Goal: Transaction & Acquisition: Purchase product/service

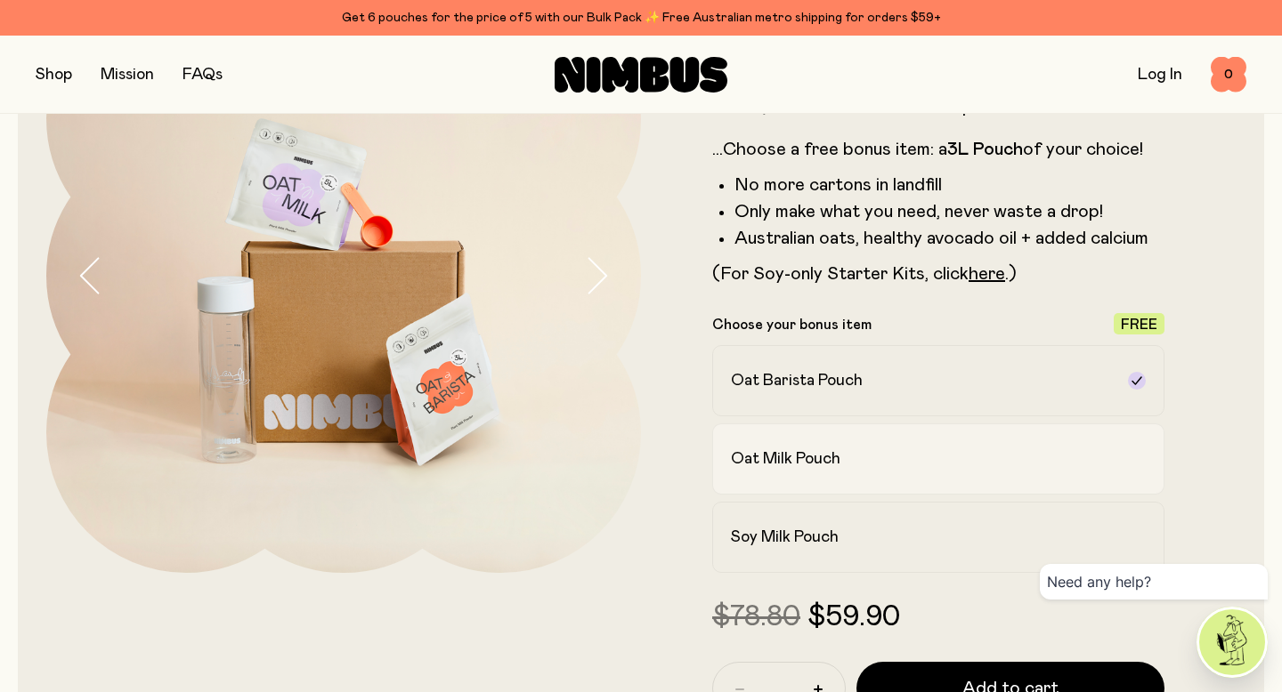
scroll to position [197, 0]
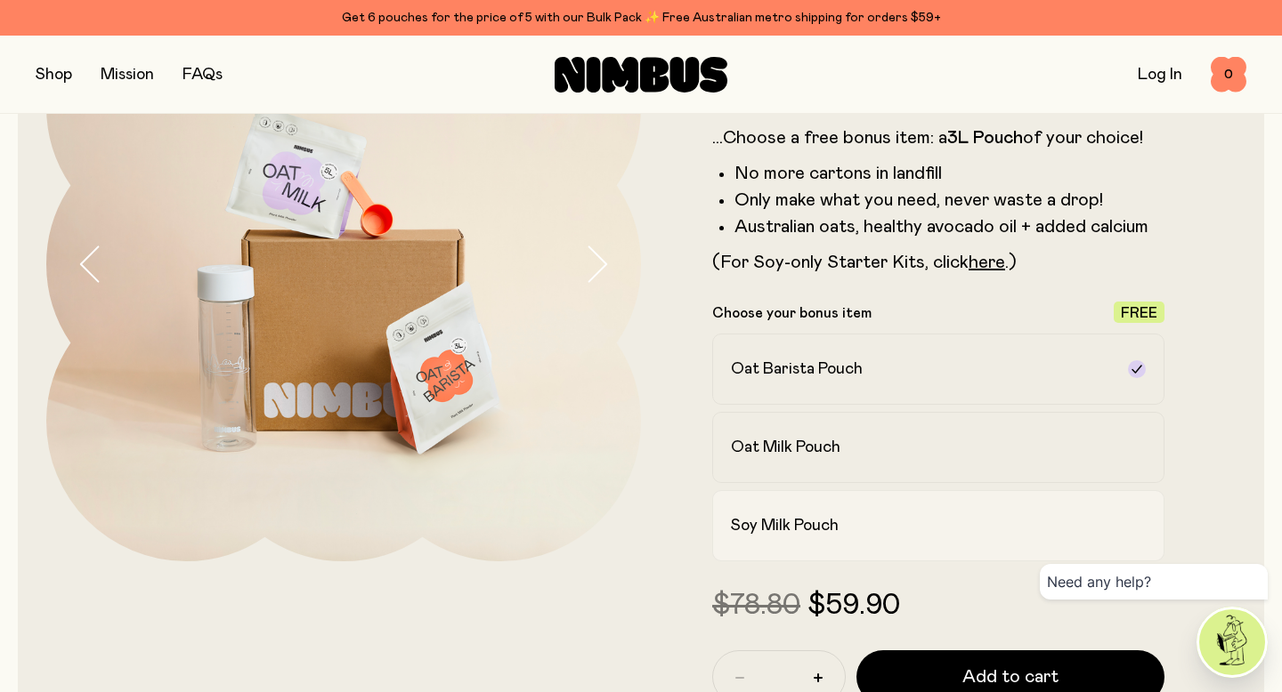
click at [997, 524] on div "Soy Milk Pouch" at bounding box center [922, 525] width 383 height 21
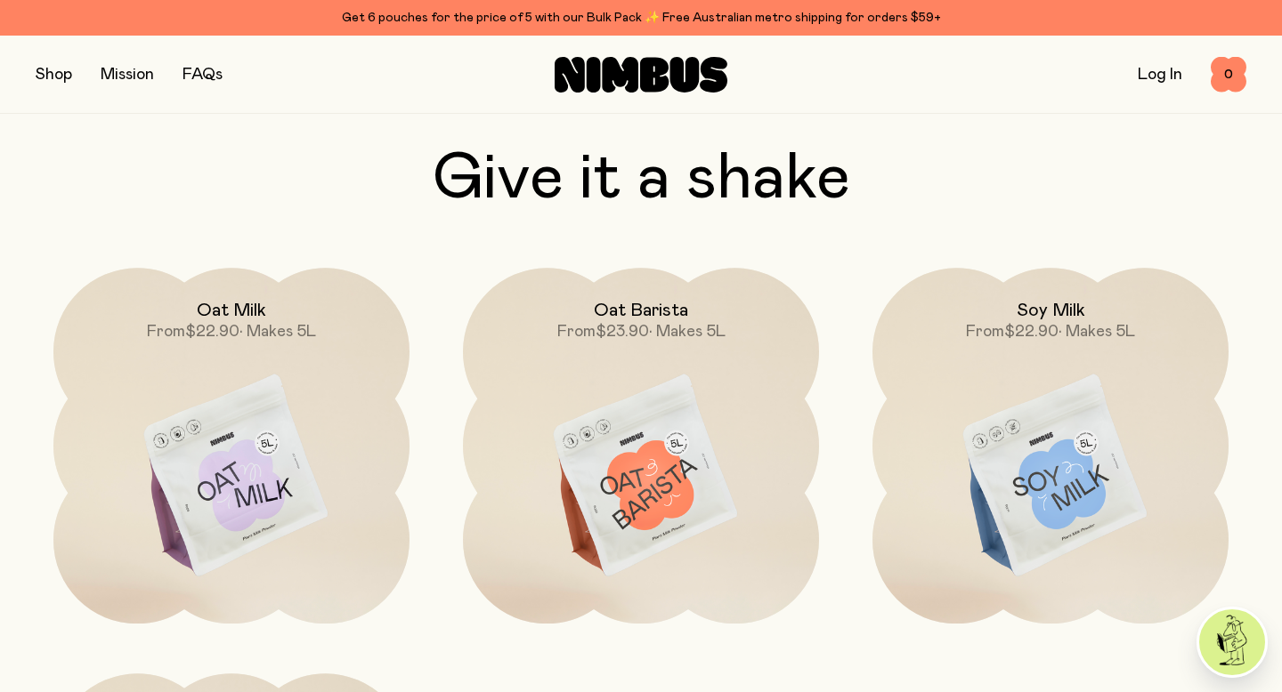
scroll to position [5053, 0]
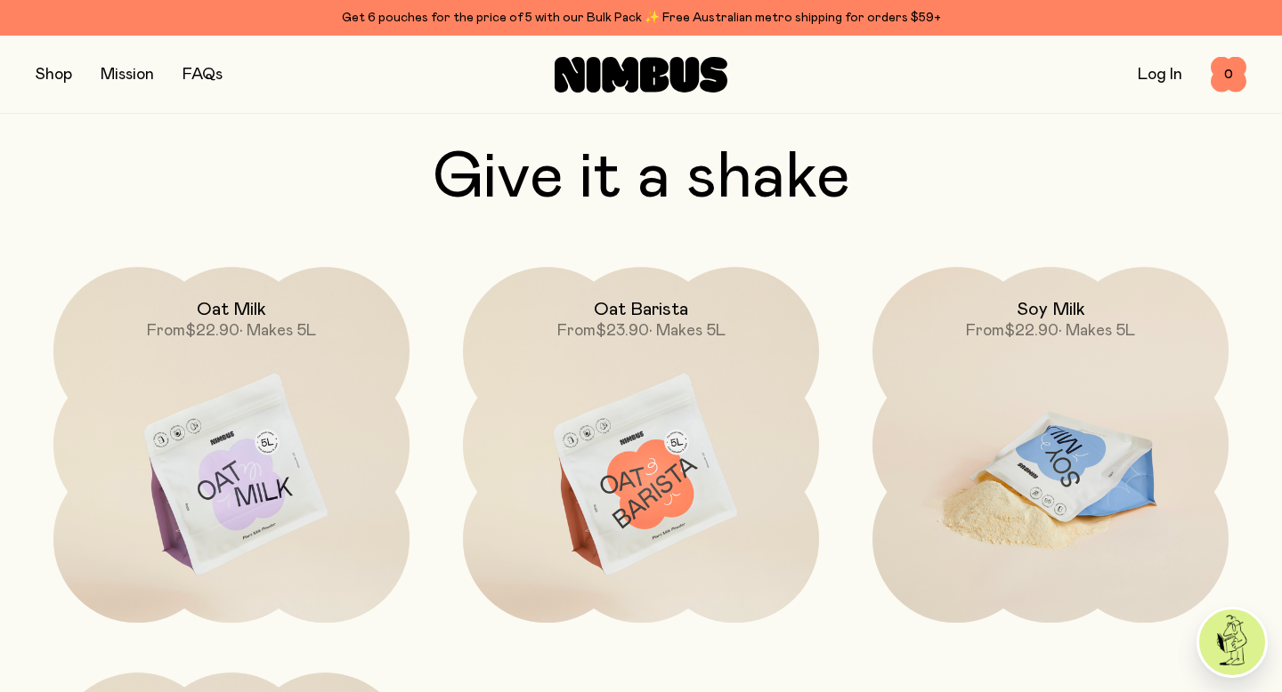
click at [1020, 452] on img at bounding box center [1050, 476] width 356 height 418
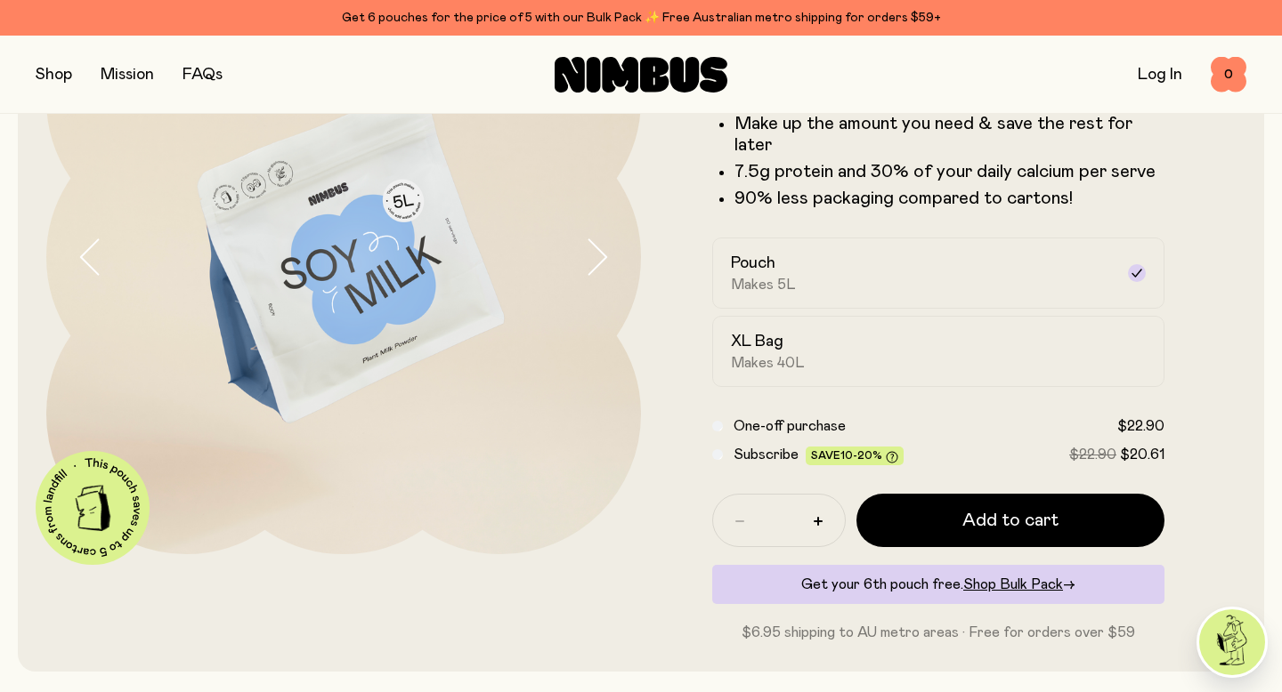
scroll to position [188, 0]
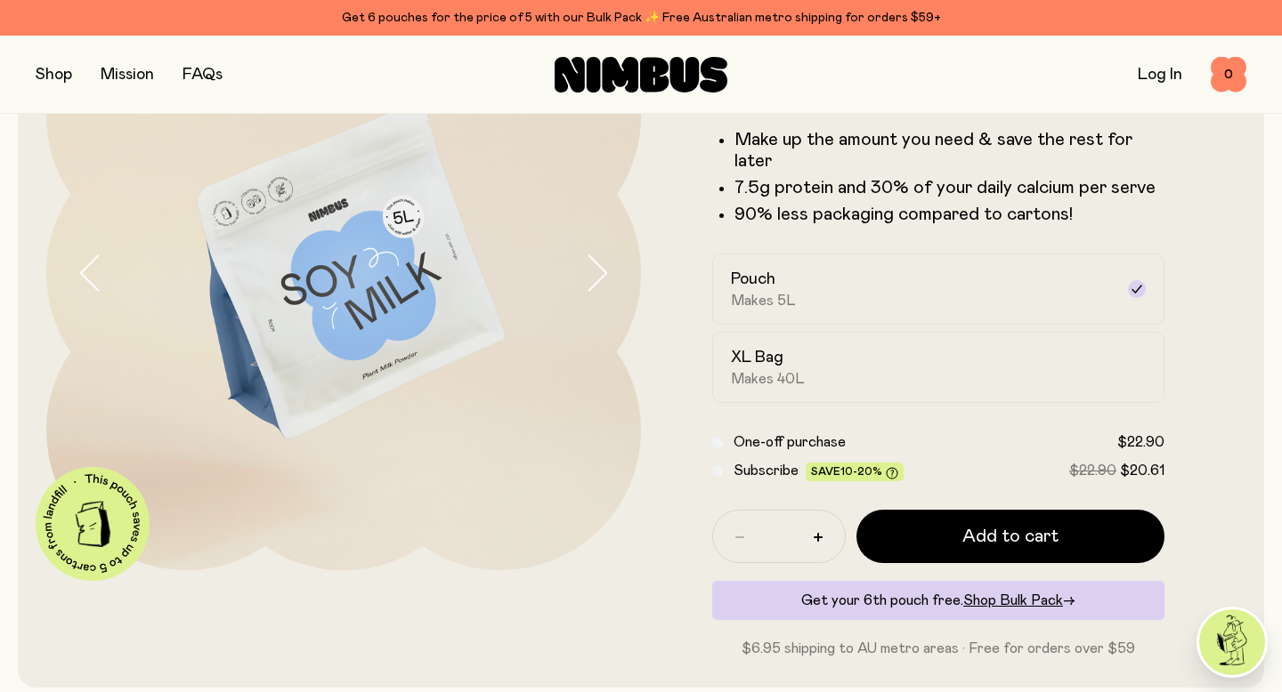
click at [603, 254] on button "button" at bounding box center [612, 273] width 57 height 595
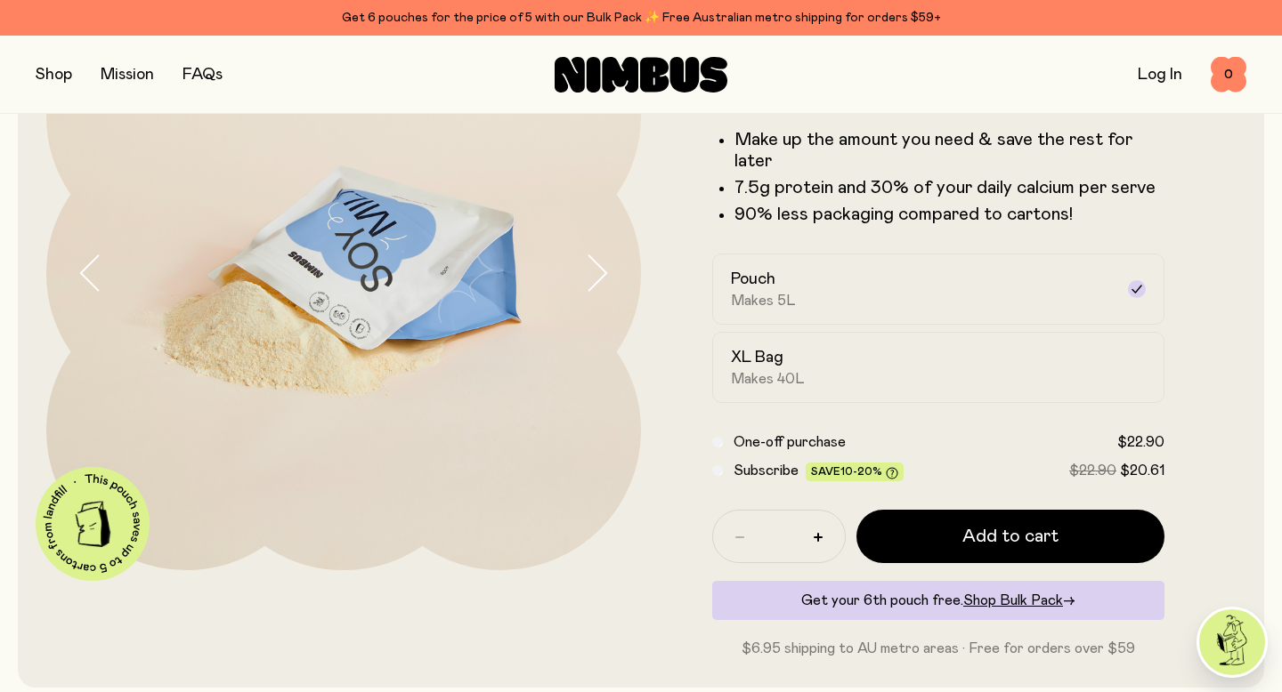
click at [603, 255] on icon "button" at bounding box center [596, 273] width 25 height 37
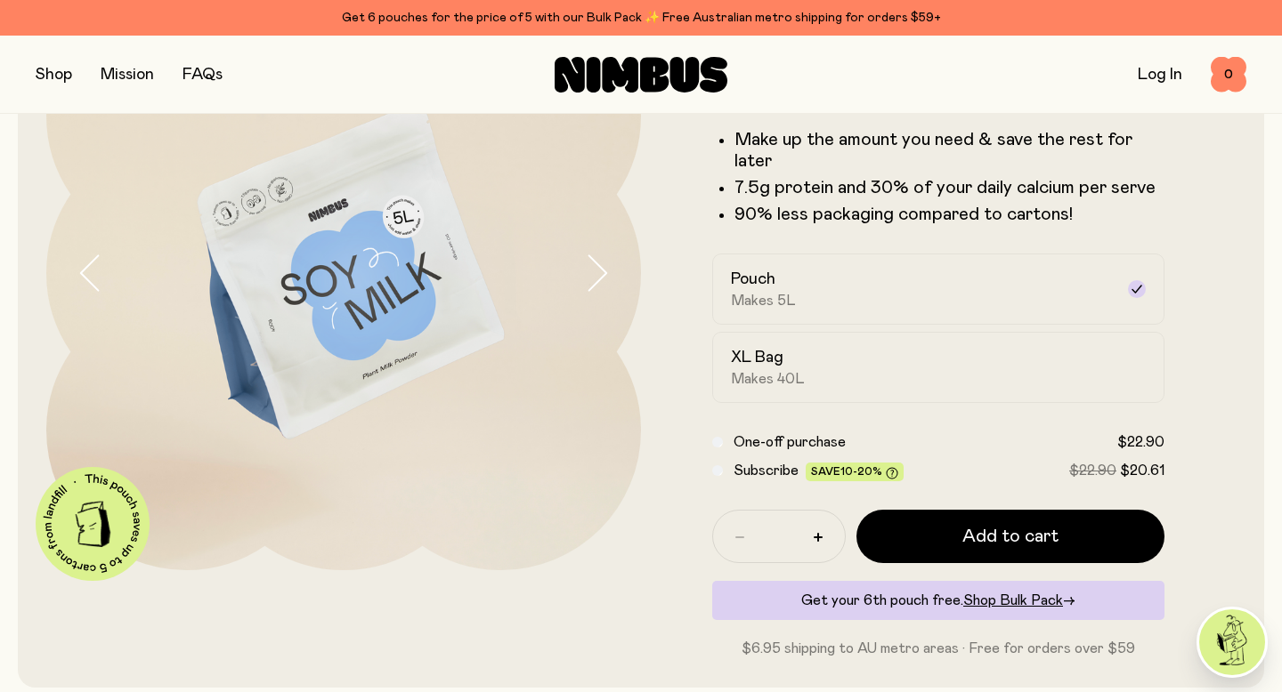
click at [603, 255] on icon "button" at bounding box center [596, 273] width 25 height 37
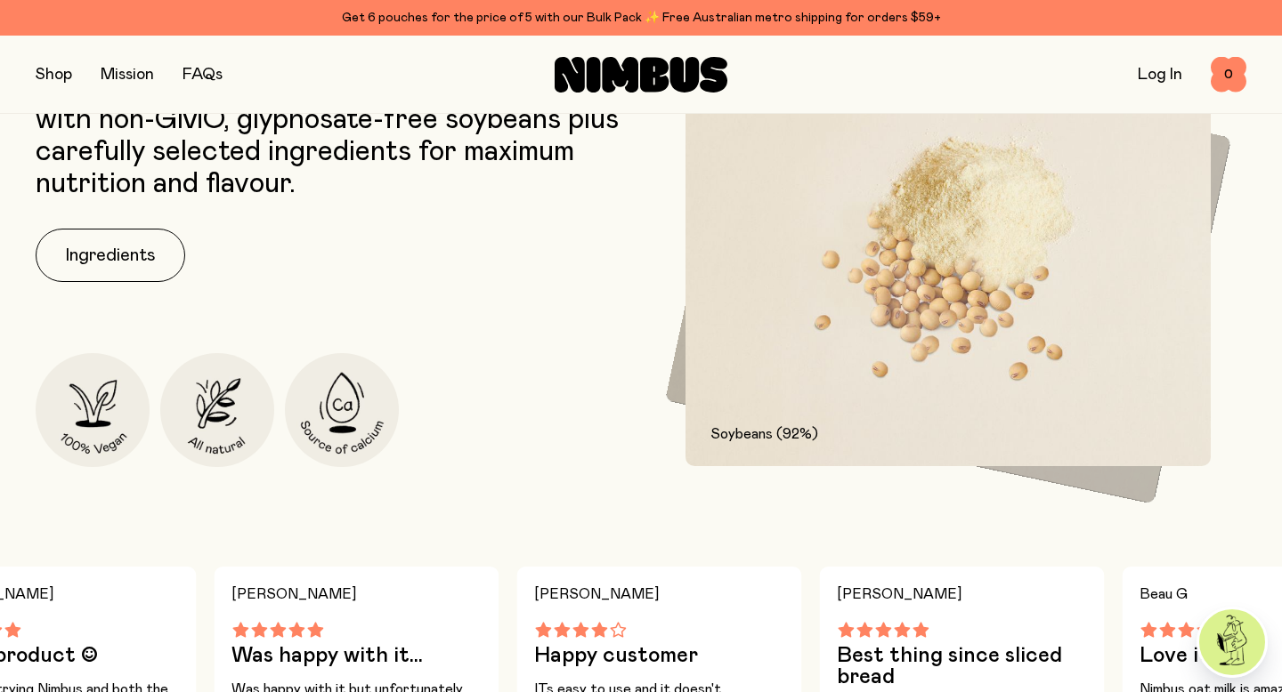
scroll to position [853, 0]
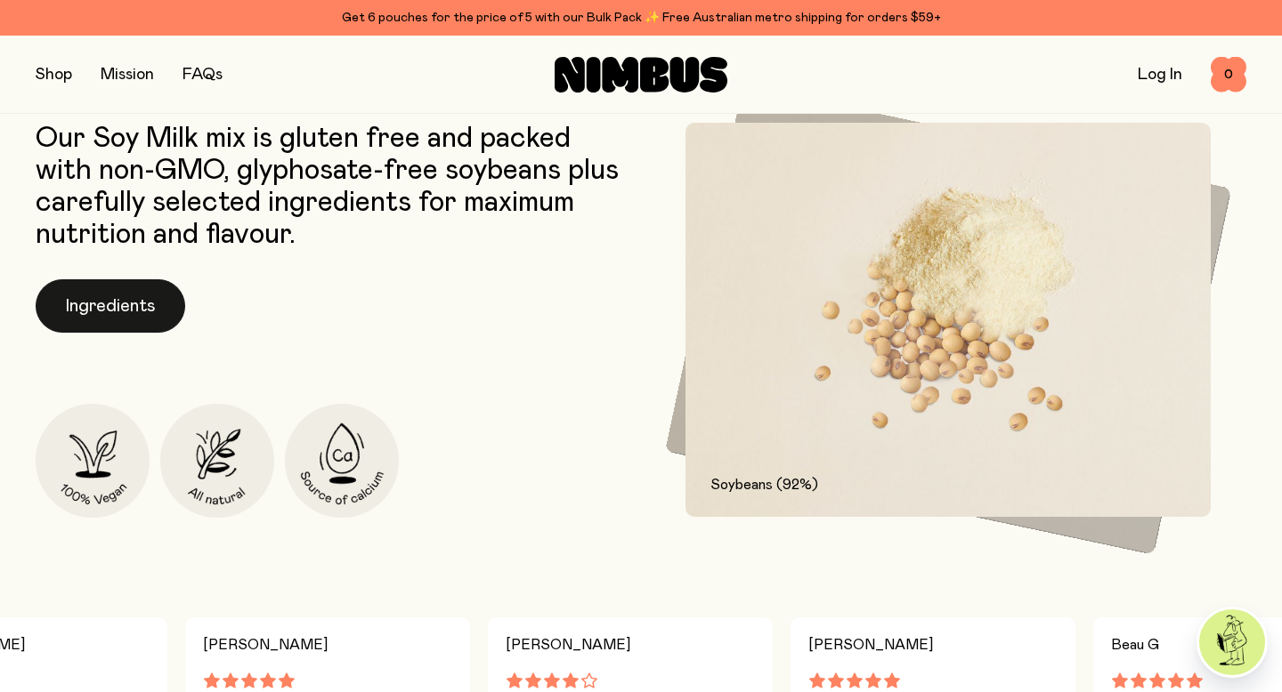
click at [92, 302] on button "Ingredients" at bounding box center [111, 305] width 150 height 53
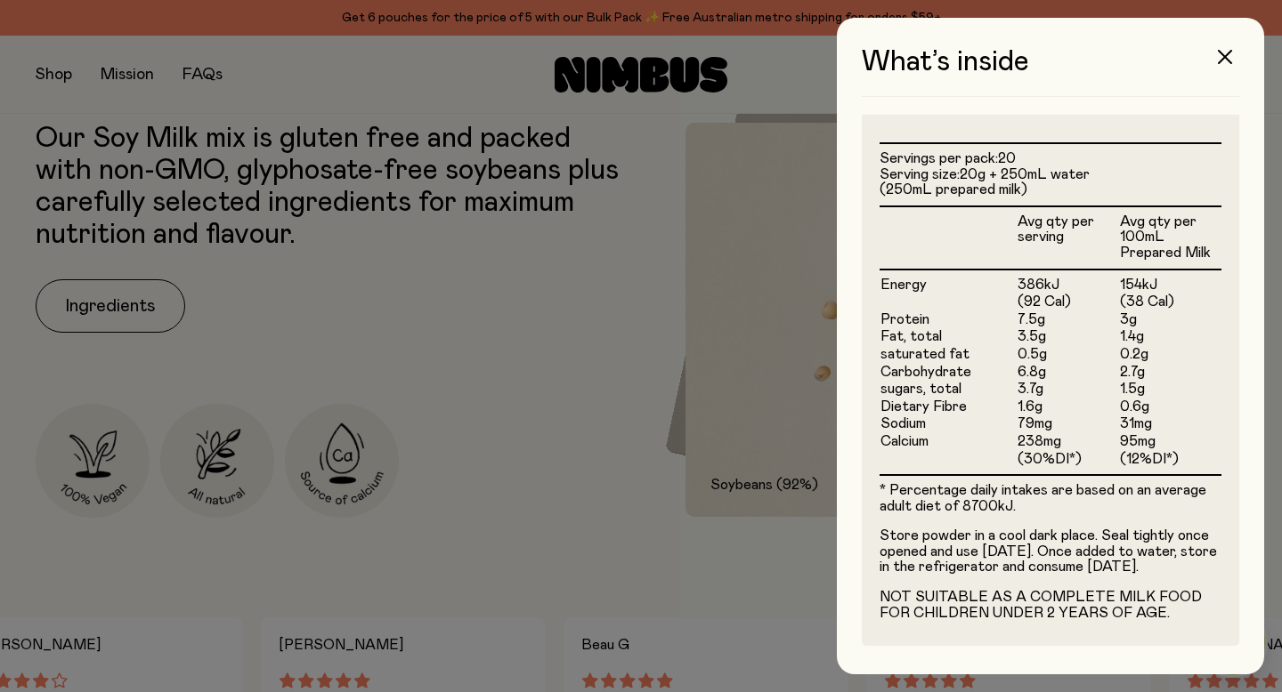
scroll to position [439, 0]
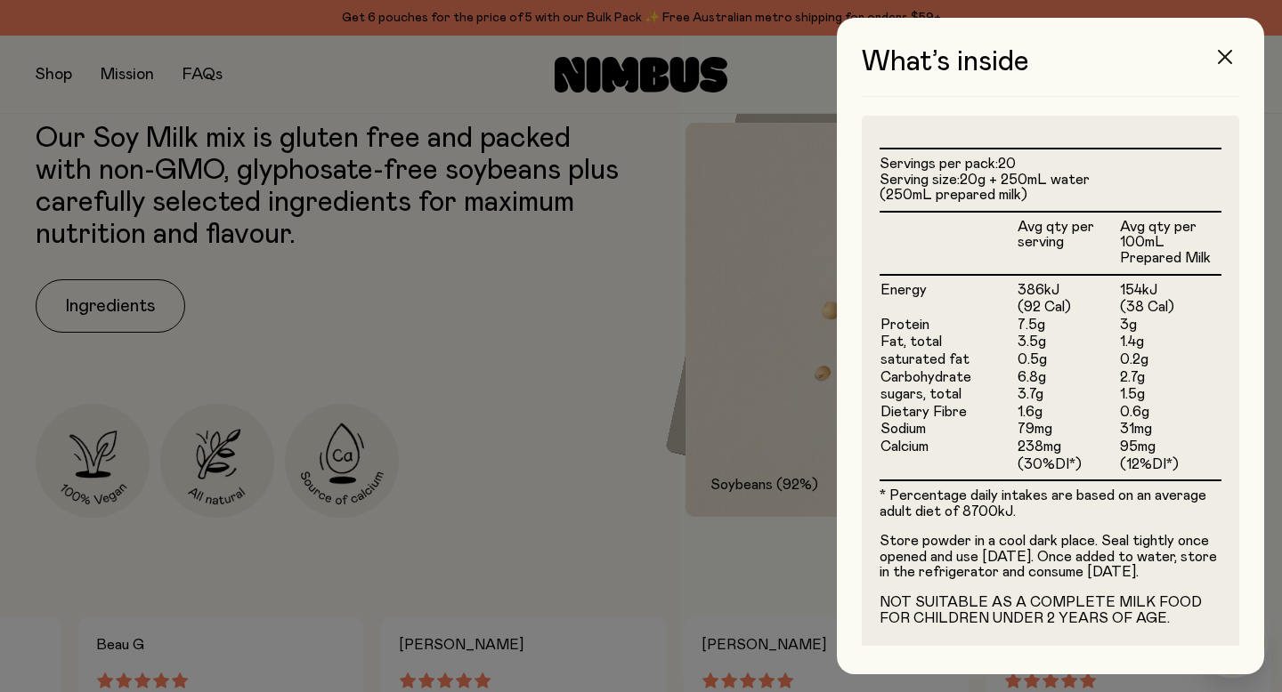
click at [1231, 44] on button "button" at bounding box center [1224, 57] width 43 height 43
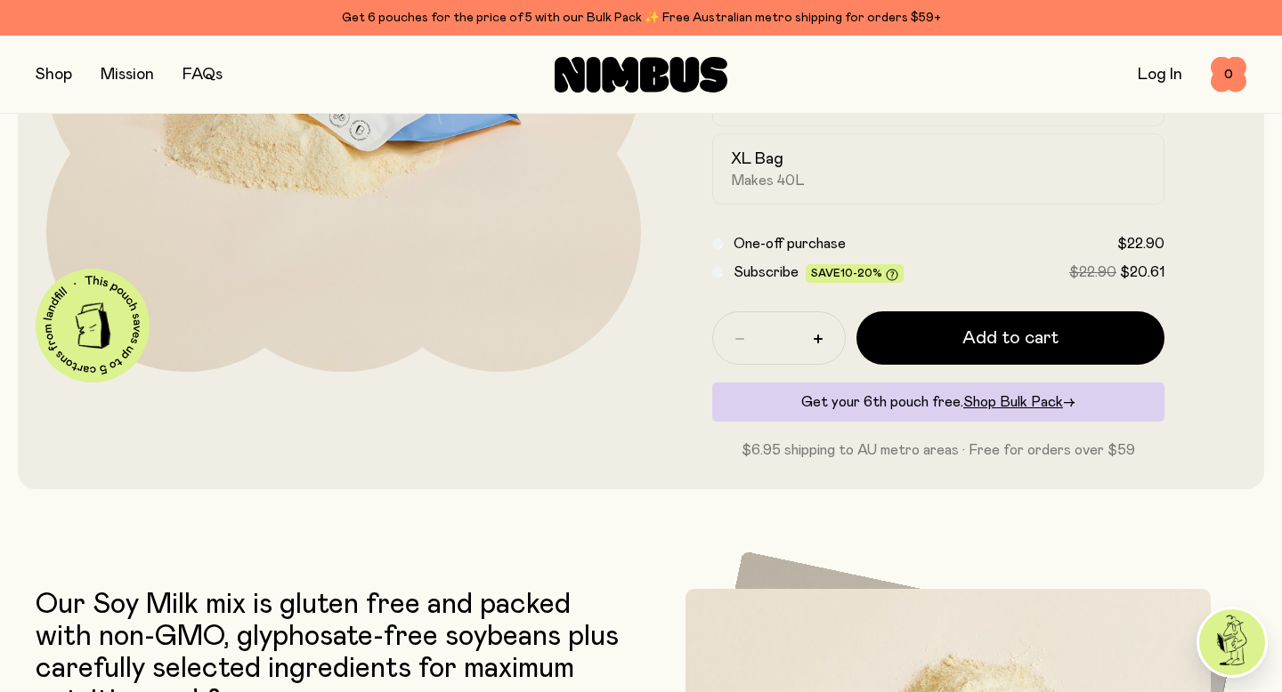
scroll to position [246, 0]
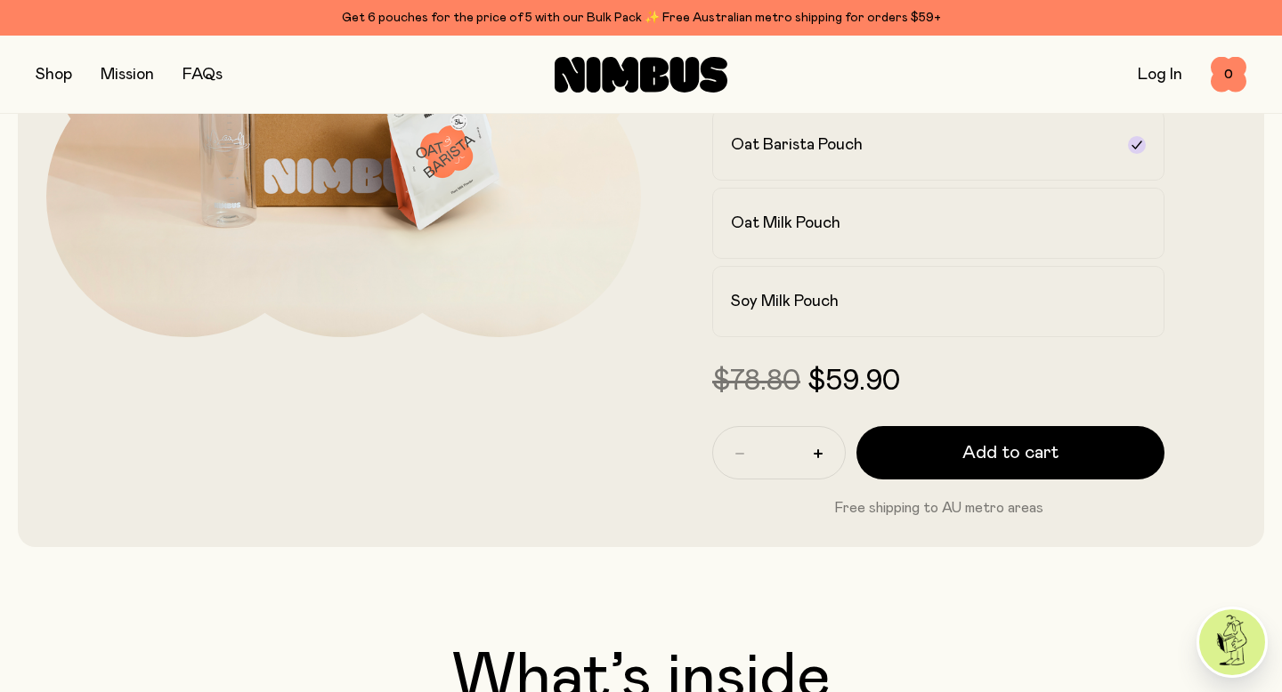
scroll to position [425, 0]
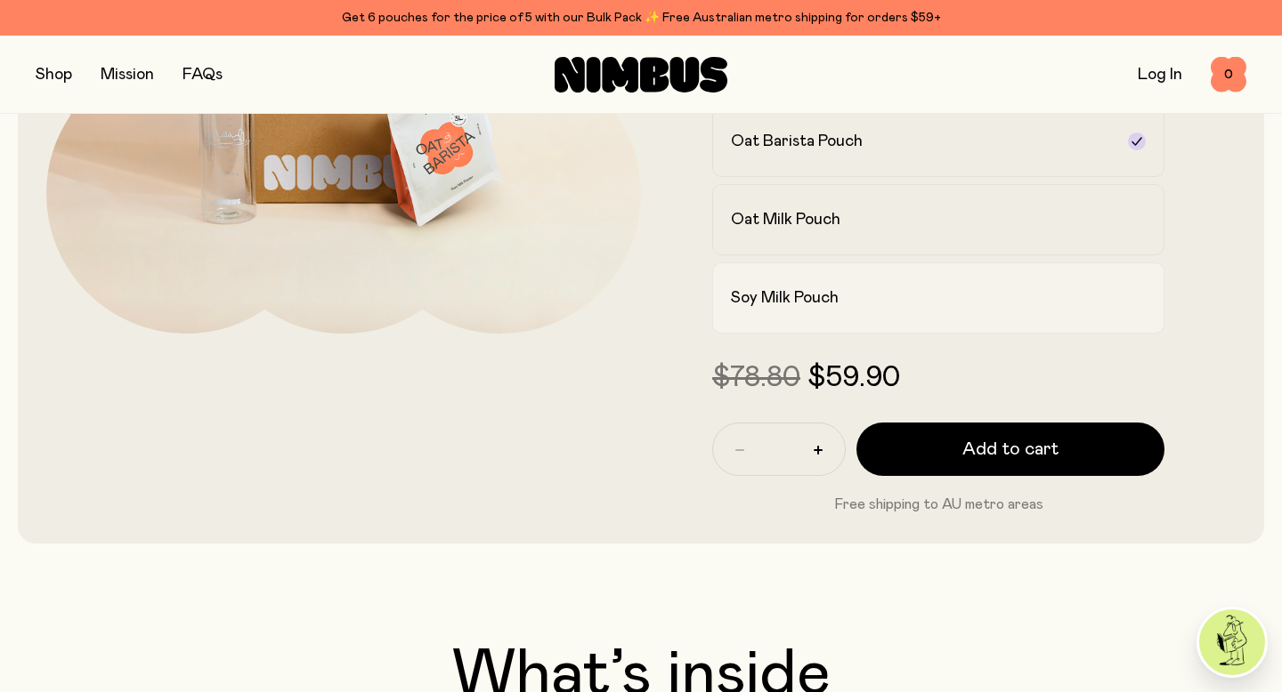
click at [930, 321] on label "Soy Milk Pouch" at bounding box center [938, 298] width 452 height 71
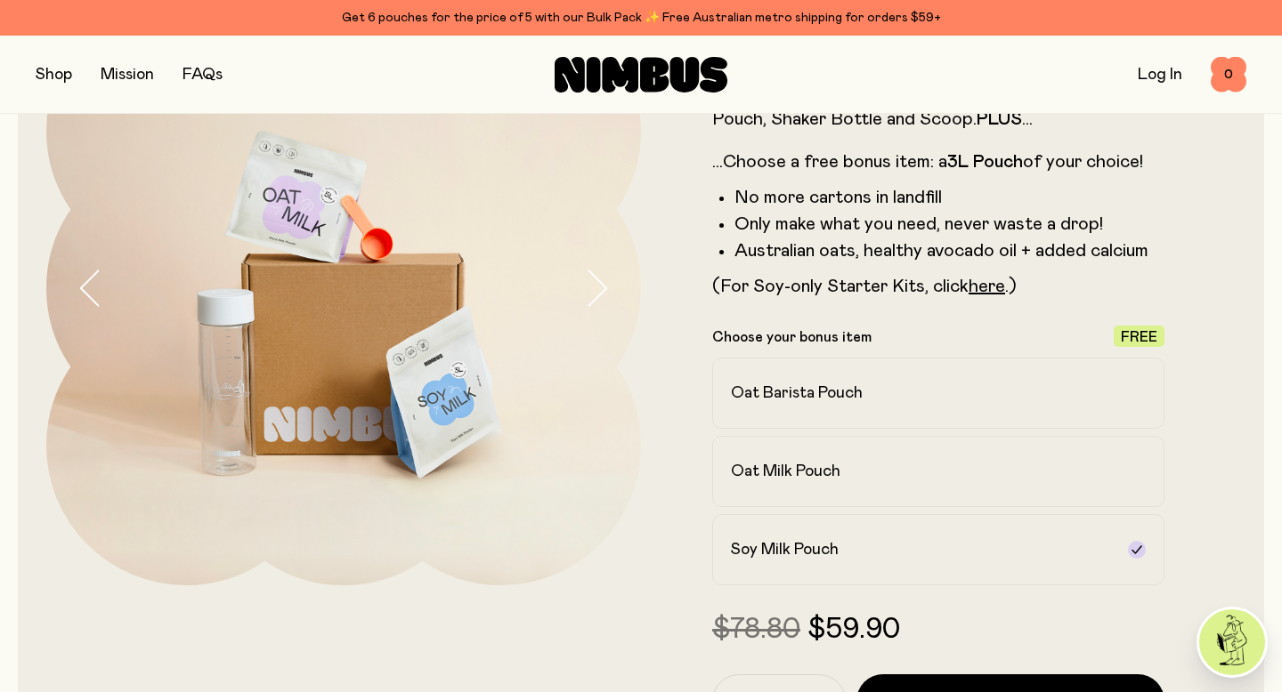
scroll to position [170, 0]
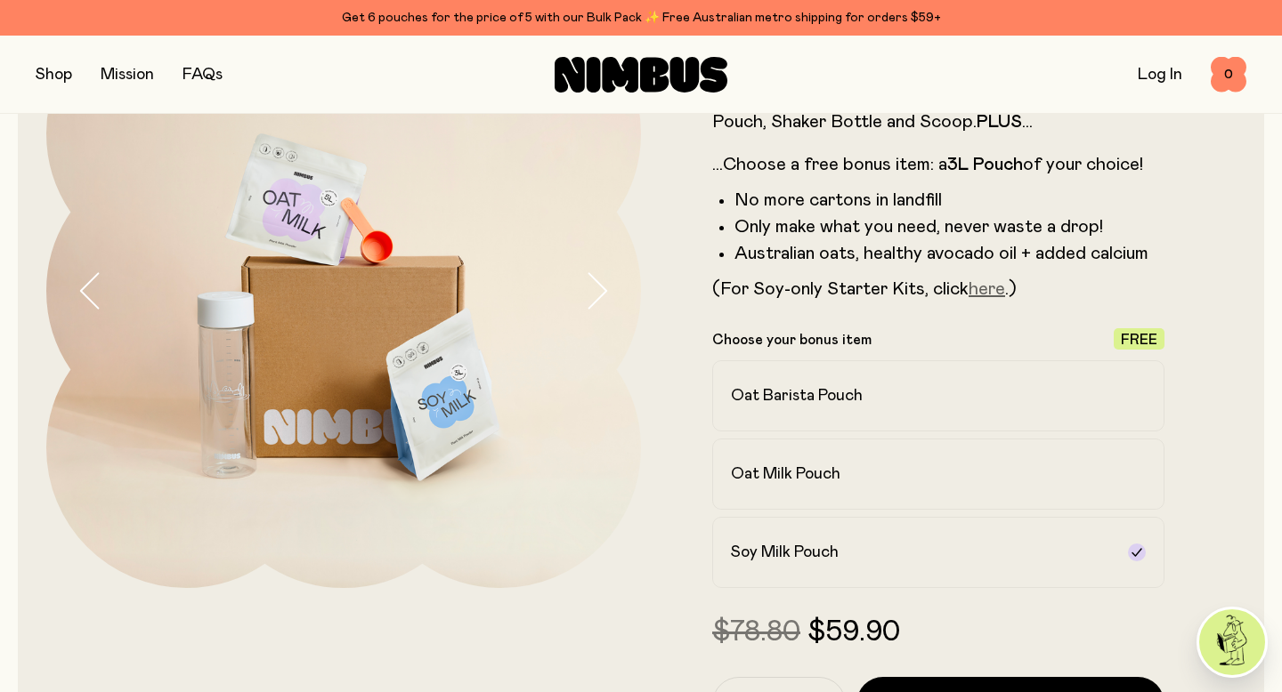
click at [990, 293] on link "here" at bounding box center [986, 289] width 36 height 18
